Goal: Check status: Check status

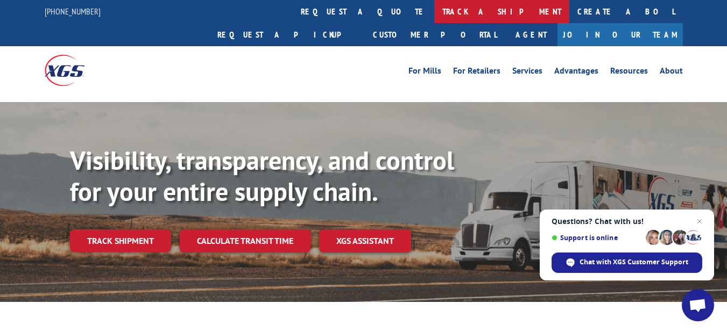
click at [434, 13] on link "track a shipment" at bounding box center [501, 11] width 135 height 23
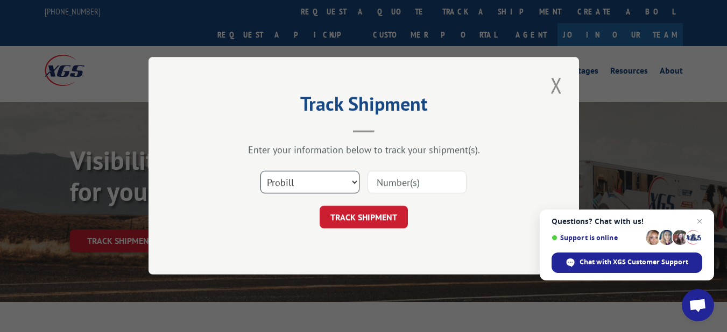
click at [313, 190] on select "Select category... Probill BOL PO" at bounding box center [309, 183] width 99 height 23
drag, startPoint x: 403, startPoint y: 179, endPoint x: 373, endPoint y: 181, distance: 29.6
click at [403, 179] on input at bounding box center [416, 183] width 99 height 23
click at [309, 181] on select "Select category... Probill BOL PO" at bounding box center [309, 183] width 99 height 23
click at [403, 185] on input at bounding box center [416, 183] width 99 height 23
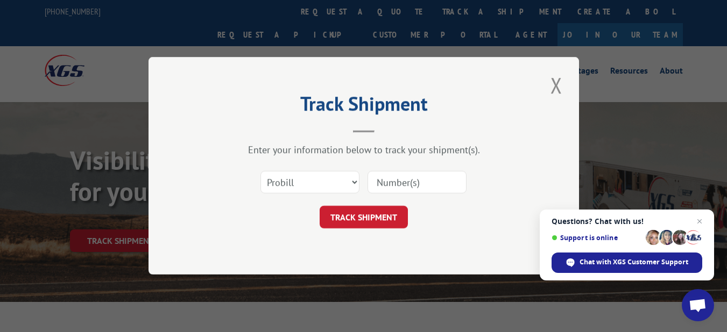
paste input "16780798"
type input "16780798"
click at [382, 212] on button "TRACK SHIPMENT" at bounding box center [363, 218] width 88 height 23
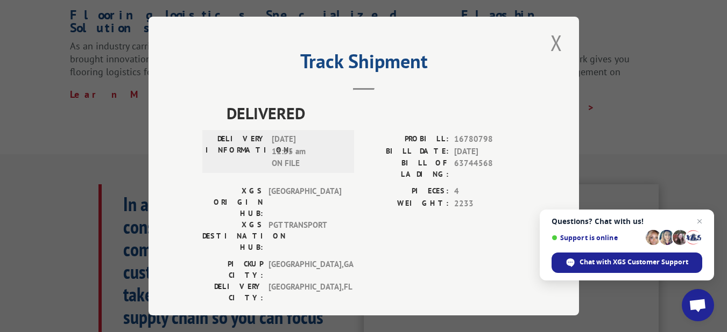
scroll to position [538, 0]
